Goal: Navigation & Orientation: Find specific page/section

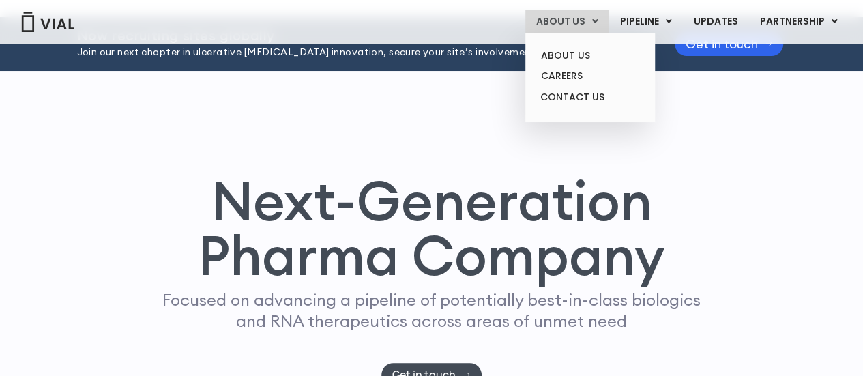
scroll to position [38, 0]
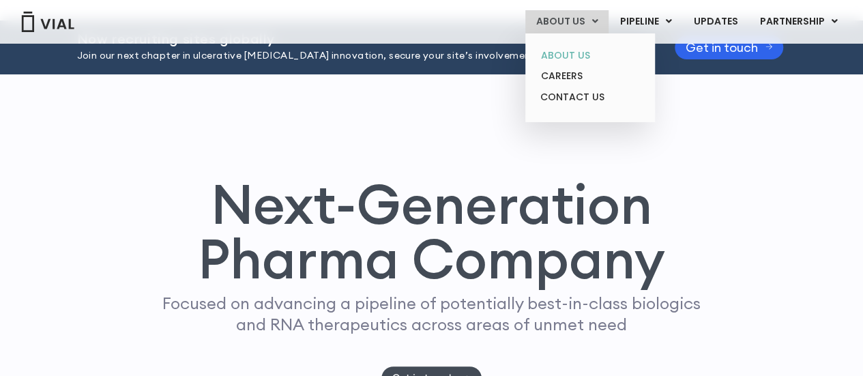
click at [591, 58] on link "ABOUT US" at bounding box center [589, 55] width 119 height 21
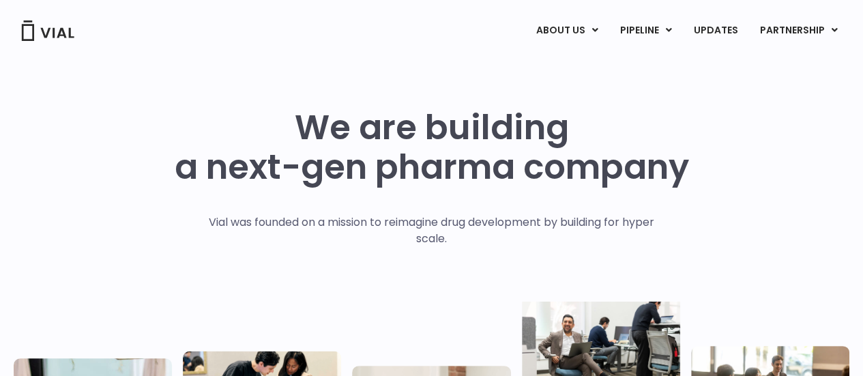
click at [53, 32] on img at bounding box center [47, 30] width 55 height 20
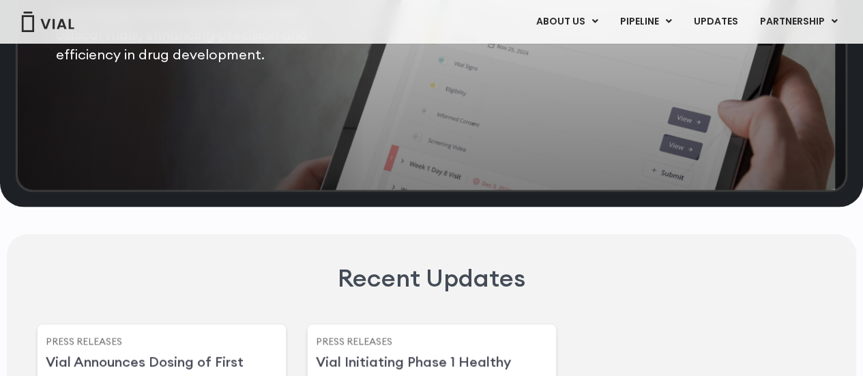
scroll to position [3080, 0]
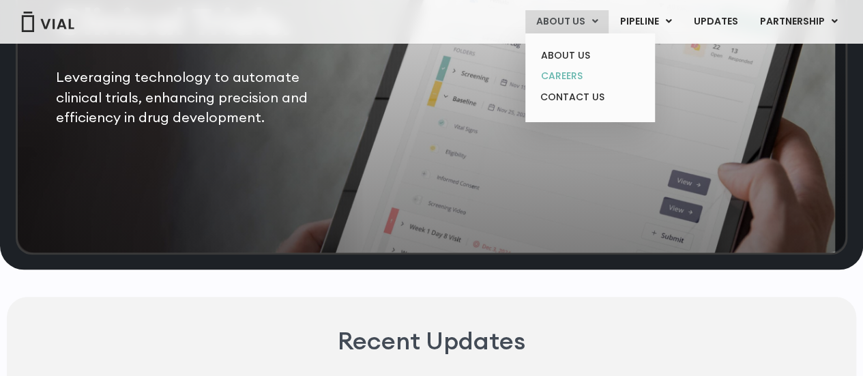
click at [575, 81] on link "CAREERS" at bounding box center [589, 75] width 119 height 21
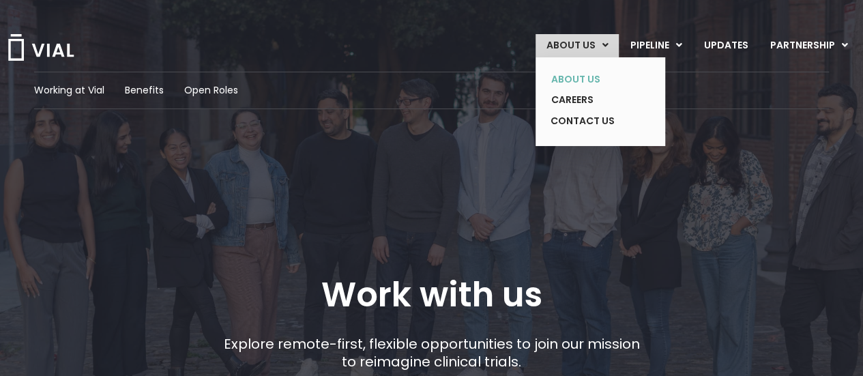
click at [576, 77] on link "ABOUT US" at bounding box center [590, 79] width 100 height 21
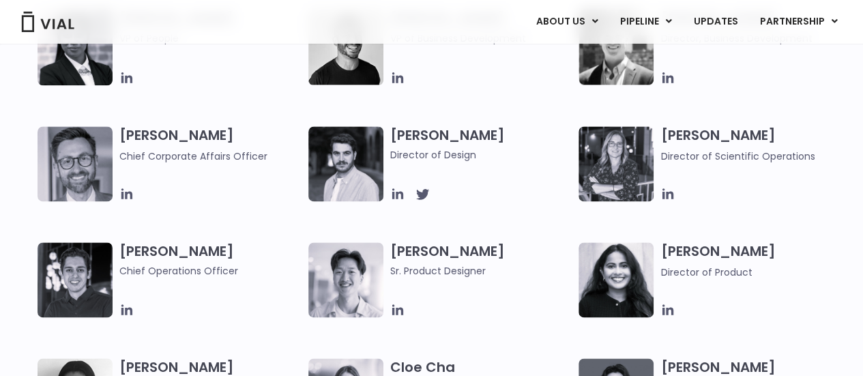
scroll to position [875, 0]
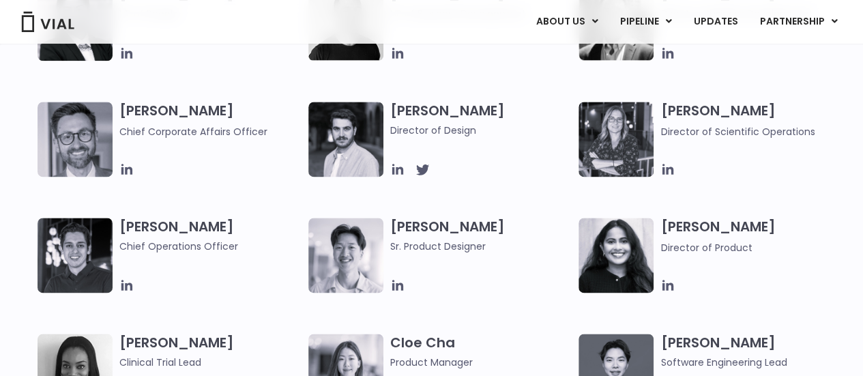
click at [702, 226] on h3 "[PERSON_NAME] Director of Product" at bounding box center [751, 237] width 182 height 38
click at [667, 286] on icon at bounding box center [667, 285] width 11 height 11
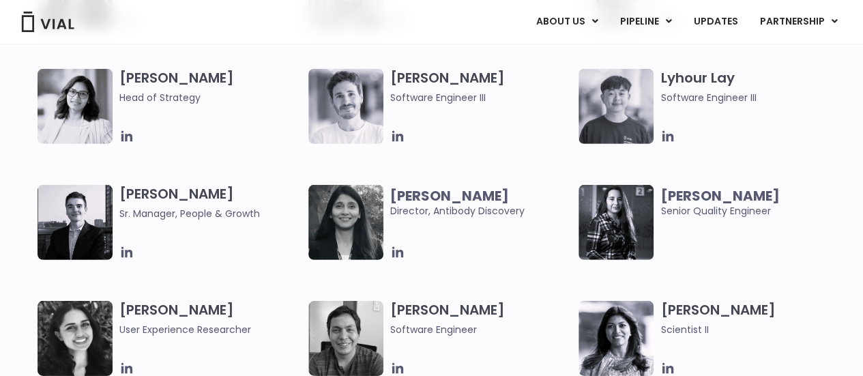
scroll to position [1952, 0]
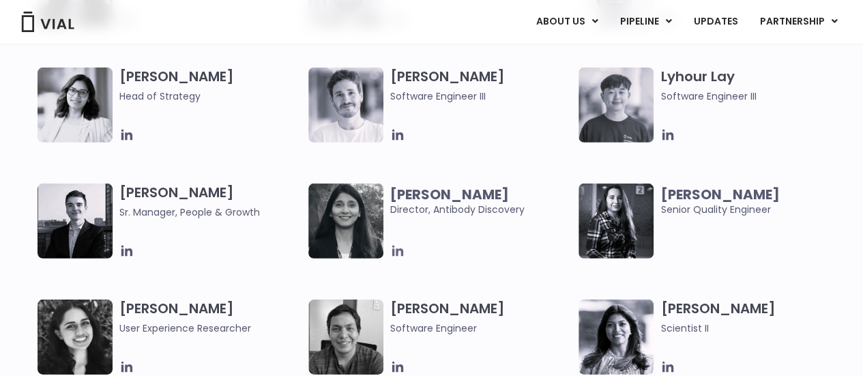
click at [396, 249] on icon at bounding box center [396, 251] width 11 height 11
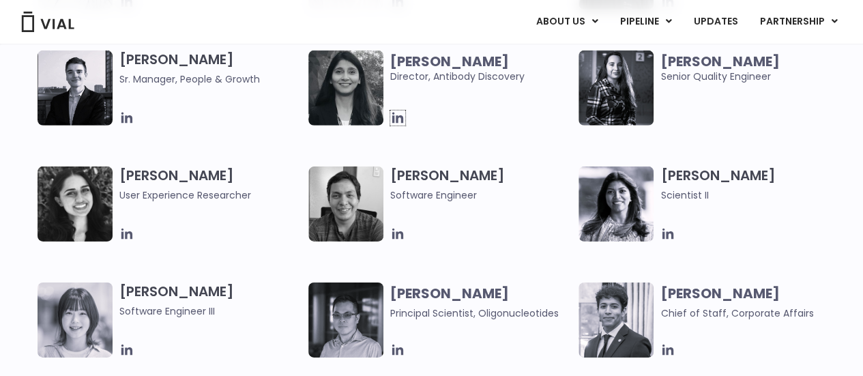
scroll to position [2087, 0]
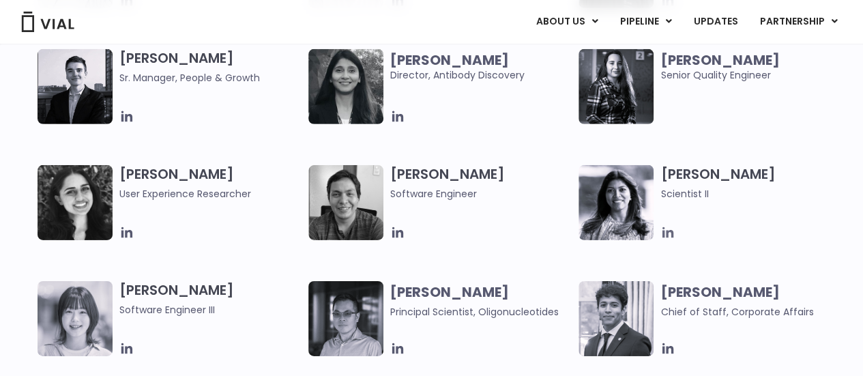
click at [666, 233] on icon at bounding box center [667, 232] width 11 height 11
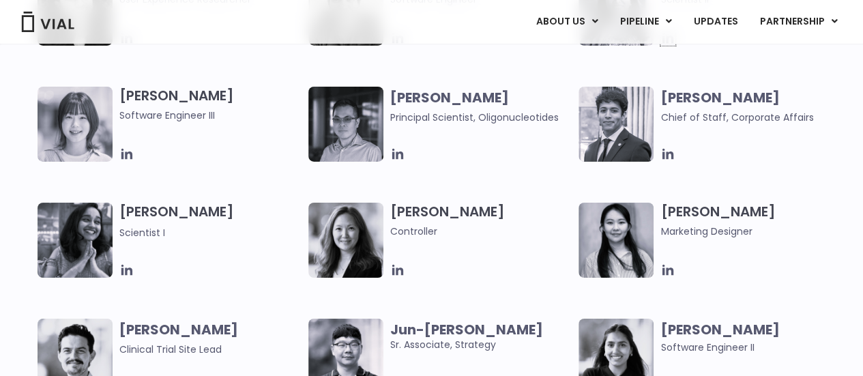
scroll to position [2272, 0]
